Goal: Transaction & Acquisition: Purchase product/service

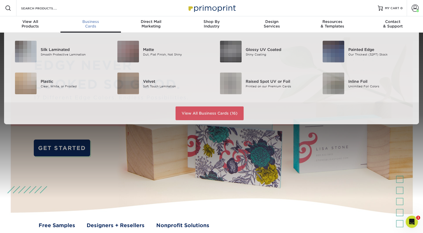
click at [95, 28] on div "Business Cards" at bounding box center [91, 23] width 61 height 9
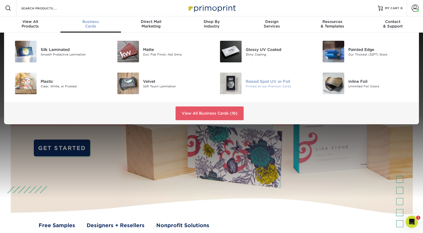
click at [265, 84] on div "Raised Spot UV or Foil" at bounding box center [278, 81] width 65 height 6
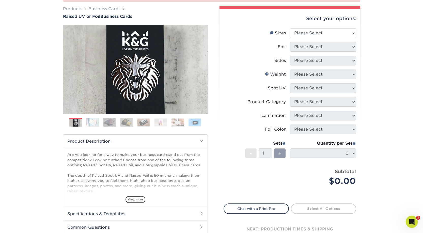
scroll to position [25, 0]
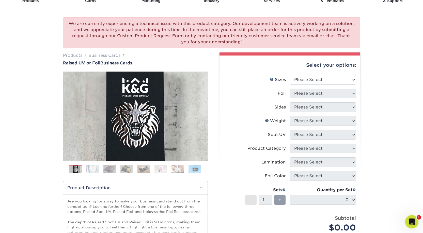
click at [413, 220] on icon "Open Intercom Messenger" at bounding box center [411, 221] width 8 height 8
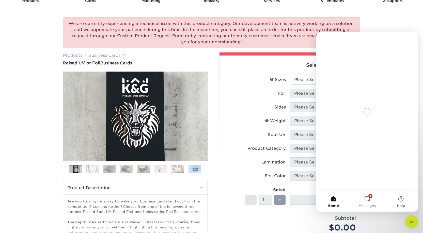
scroll to position [0, 0]
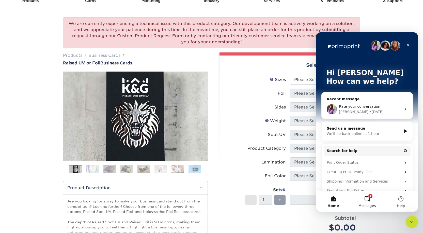
click at [368, 196] on button "1 Messages" at bounding box center [367, 201] width 34 height 20
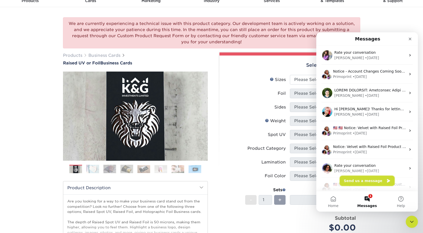
click at [370, 180] on button "Send us a message" at bounding box center [367, 180] width 55 height 10
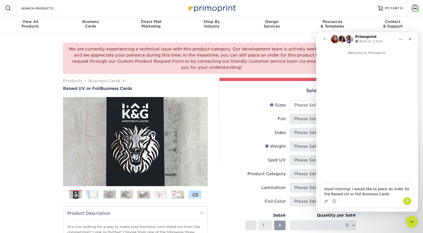
type textarea "Good morning! I would like to place an order for the Raised UV or Foil Business…"
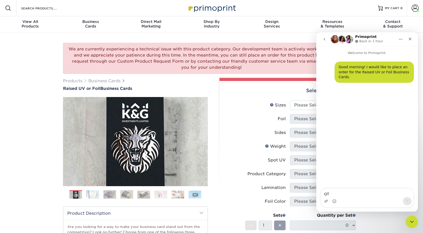
type textarea "QTY"
type textarea "QTY: 500"
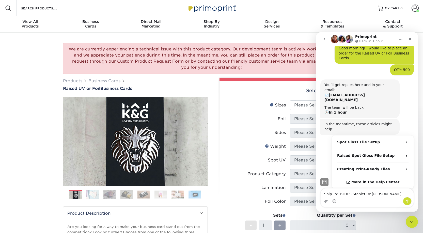
scroll to position [19, 0]
type textarea "Ship To: [STREET_ADDRESS][PERSON_NAME]"
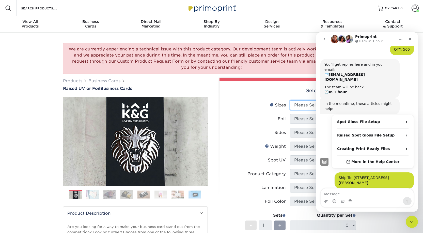
click at [305, 110] on select "Please Select 2" x 3.5" - Standard" at bounding box center [323, 105] width 66 height 10
select select "2.00x3.50"
click at [325, 194] on textarea "Message…" at bounding box center [367, 192] width 93 height 9
click at [296, 124] on select "Please Select No Yes" at bounding box center [323, 119] width 66 height 10
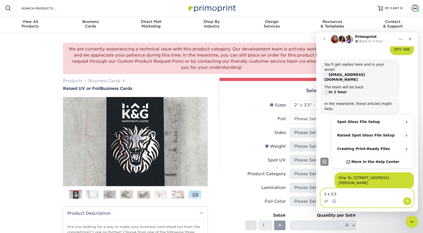
click at [344, 194] on textarea "2 x 3.5" at bounding box center [367, 192] width 93 height 9
click at [361, 197] on textarea "2 x 3.5, No Foil," at bounding box center [367, 192] width 93 height 9
type textarea "2 x 3.5, No Foil, Print Both Sides,"
click at [297, 124] on select "Please Select No Yes" at bounding box center [323, 119] width 66 height 10
select select "0"
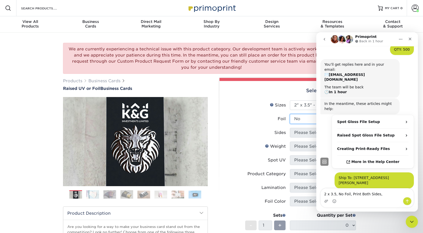
click at [290, 124] on select "Please Select No Yes" at bounding box center [323, 119] width 66 height 10
click at [296, 137] on select "Please Select Print Both Sides Print Front Only" at bounding box center [323, 133] width 66 height 10
select select "13abbda7-1d64-4f25-8bb2-c179b224825d"
click at [290, 137] on select "Please Select Print Both Sides Print Front Only" at bounding box center [323, 133] width 66 height 10
click at [297, 151] on select "Please Select 16PT" at bounding box center [323, 146] width 66 height 10
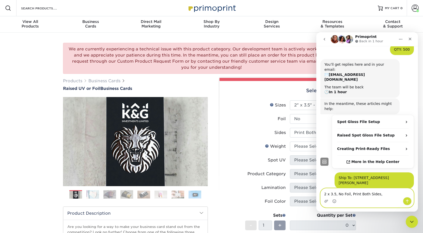
click at [384, 194] on textarea "2 x 3.5, No Foil, Print Both Sides," at bounding box center [367, 192] width 93 height 9
type textarea "2 x 3.5, No Foil, Print Both Sides, 16Pt,"
click at [302, 151] on select "Please Select 16PT" at bounding box center [323, 146] width 66 height 10
select select "16PT"
click at [290, 151] on select "Please Select 16PT" at bounding box center [323, 146] width 66 height 10
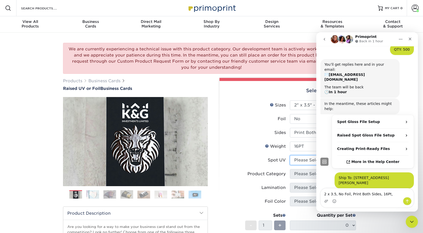
click at [301, 165] on select "Please Select No Spot UV Front Only" at bounding box center [323, 160] width 66 height 10
click at [387, 193] on textarea "2 x 3.5, No Foil, Print Both Sides, 16Pt," at bounding box center [367, 192] width 93 height 9
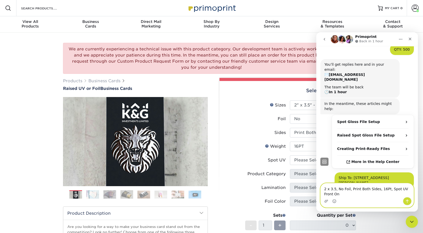
scroll to position [44, 0]
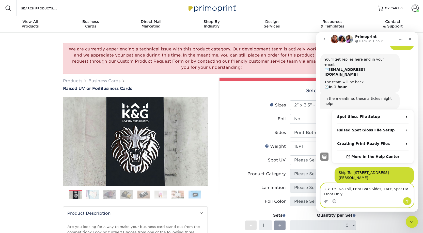
type textarea "2 x 3.5, No Foil, Print Both Sides, 16Pt, Spot UV Front Only,"
click at [301, 165] on select "Please Select No Spot UV Front Only" at bounding box center [323, 160] width 66 height 10
select select "1"
click at [290, 165] on select "Please Select No Spot UV Front Only" at bounding box center [323, 160] width 66 height 10
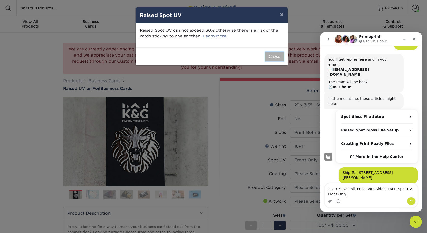
click at [271, 61] on button "Close" at bounding box center [274, 57] width 18 height 10
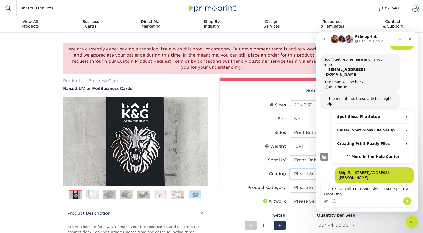
click at [301, 178] on select at bounding box center [323, 174] width 66 height 10
click at [338, 194] on textarea "2 x 3.5, No Foil, Print Both Sides, 16Pt, Spot UV Front Only," at bounding box center [367, 190] width 93 height 14
type textarea "2 x 3.5, No Foil, Print Both Sides, 16Pt, Spot UV Front Only, No Addt'l Coating."
click at [405, 202] on icon "Send a message…" at bounding box center [407, 201] width 4 height 4
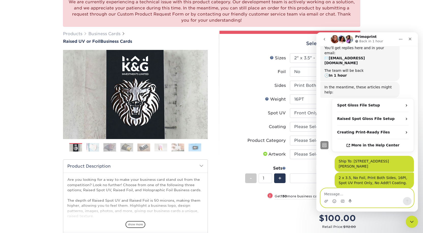
scroll to position [51, 0]
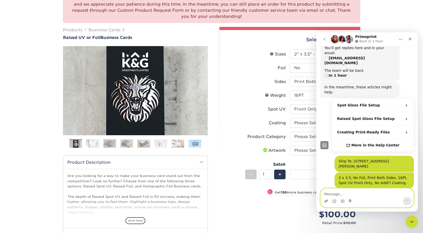
click at [327, 200] on icon "Upload attachment" at bounding box center [326, 201] width 4 height 4
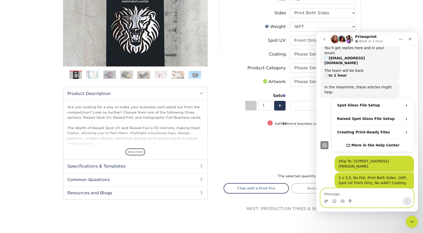
scroll to position [68, 0]
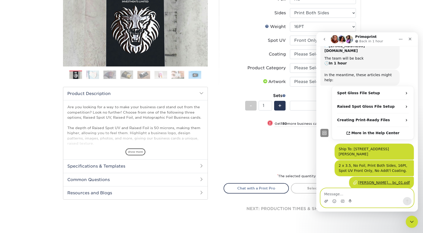
click at [325, 199] on icon "Upload attachment" at bounding box center [326, 201] width 4 height 4
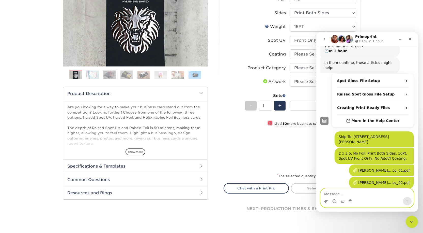
click at [326, 202] on icon "Upload attachment" at bounding box center [327, 200] width 4 height 3
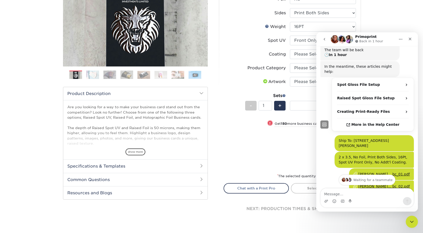
scroll to position [92, 0]
